Goal: Task Accomplishment & Management: Manage account settings

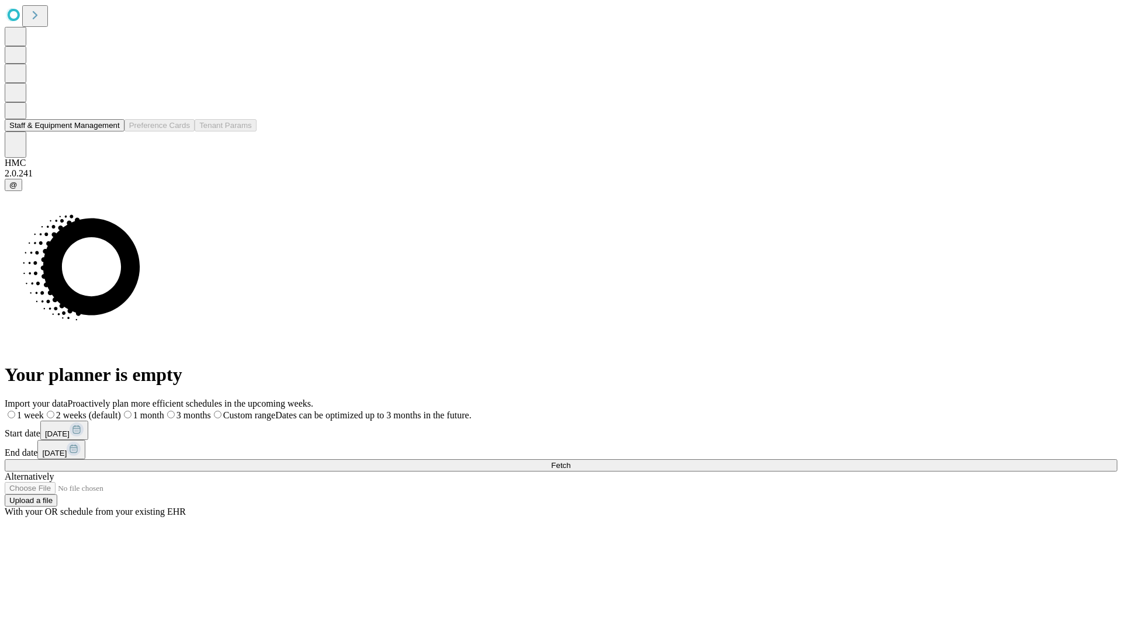
click at [109, 131] on button "Staff & Equipment Management" at bounding box center [65, 125] width 120 height 12
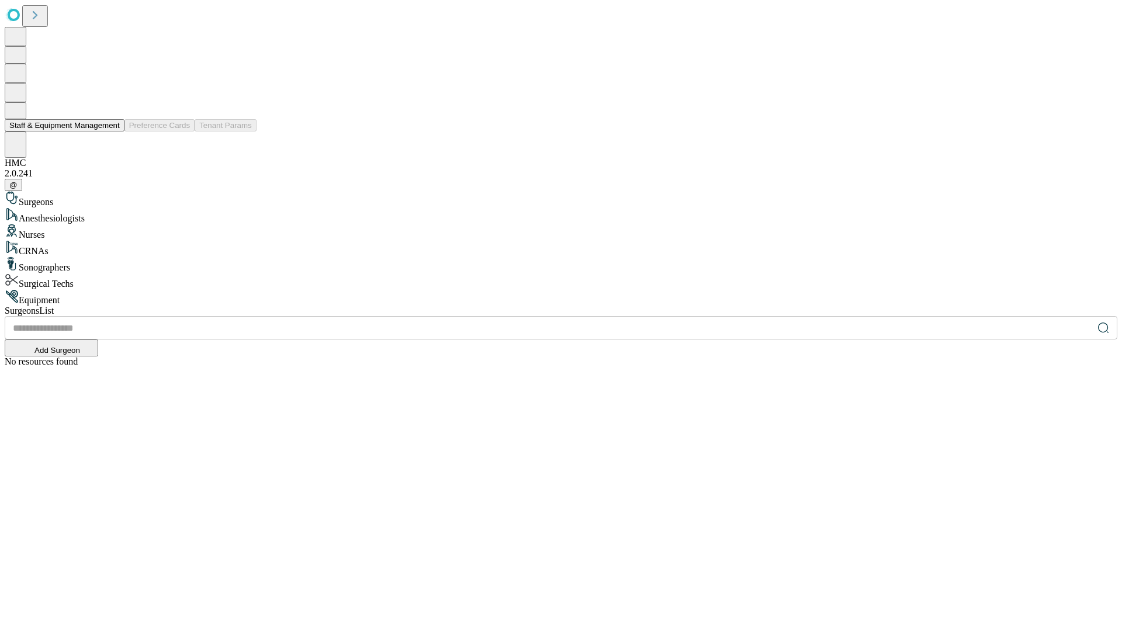
click at [112, 131] on button "Staff & Equipment Management" at bounding box center [65, 125] width 120 height 12
